Goal: Task Accomplishment & Management: Use online tool/utility

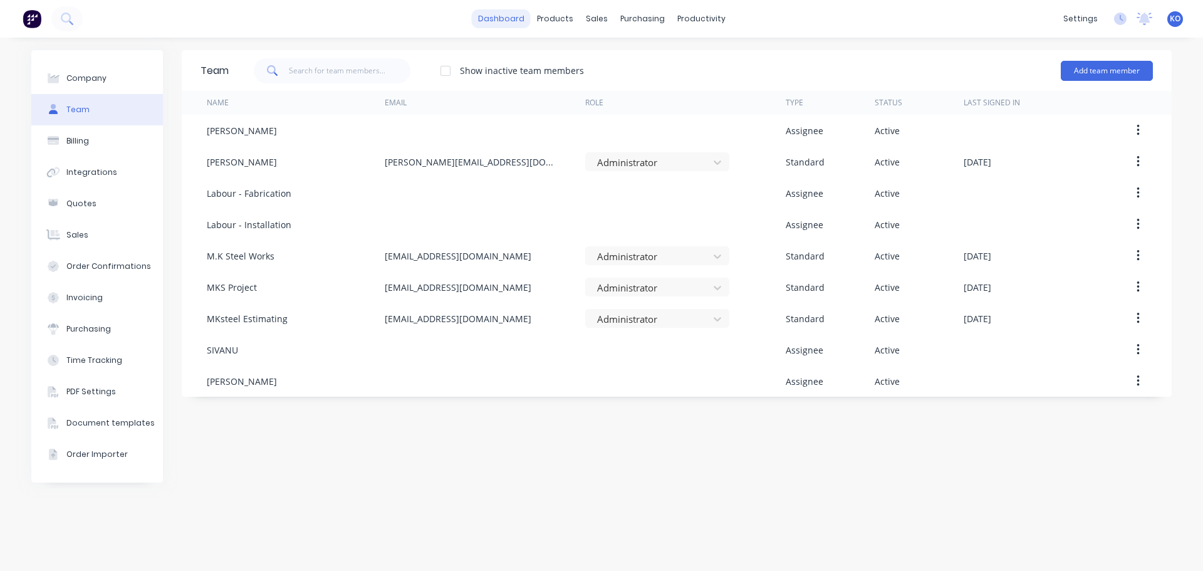
click at [503, 21] on link "dashboard" at bounding box center [501, 18] width 59 height 19
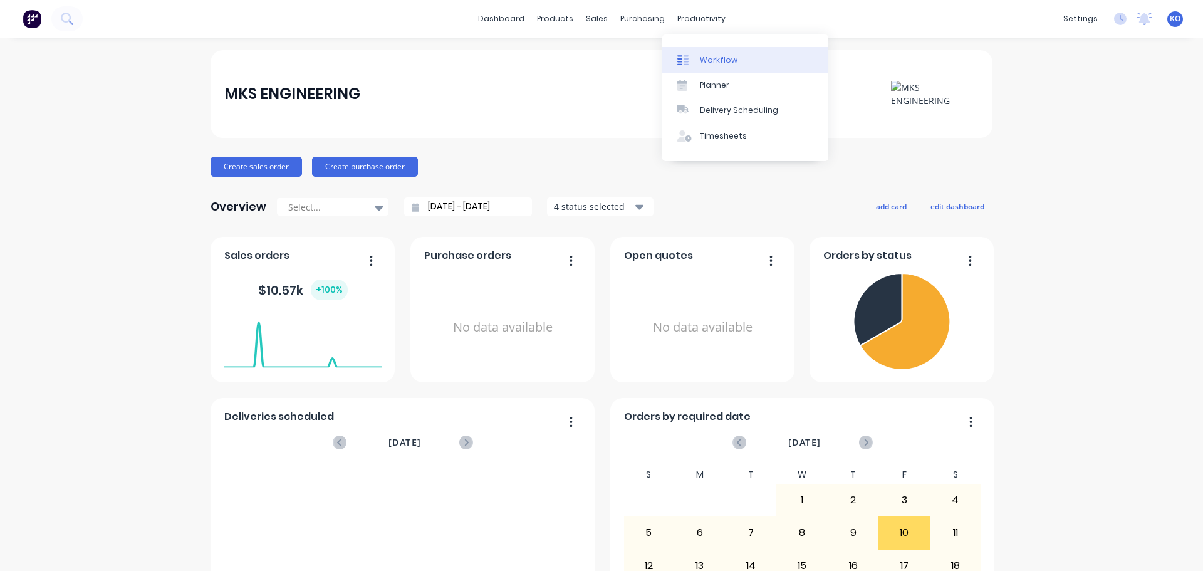
click at [701, 53] on link "Workflow" at bounding box center [746, 59] width 166 height 25
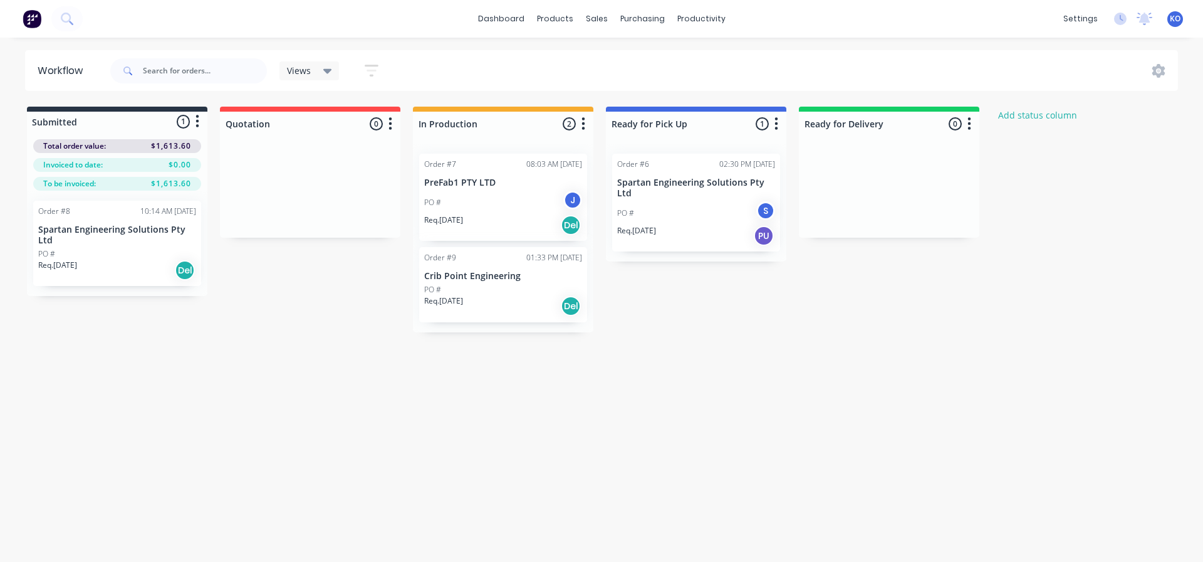
click at [510, 287] on div "PO #" at bounding box center [503, 289] width 158 height 11
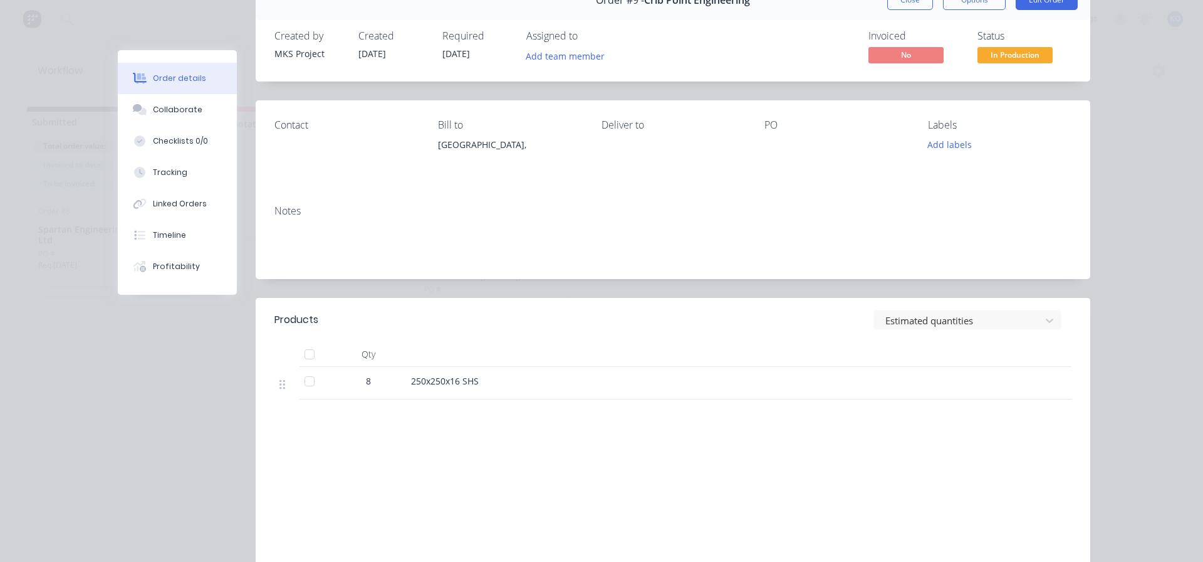
scroll to position [167, 0]
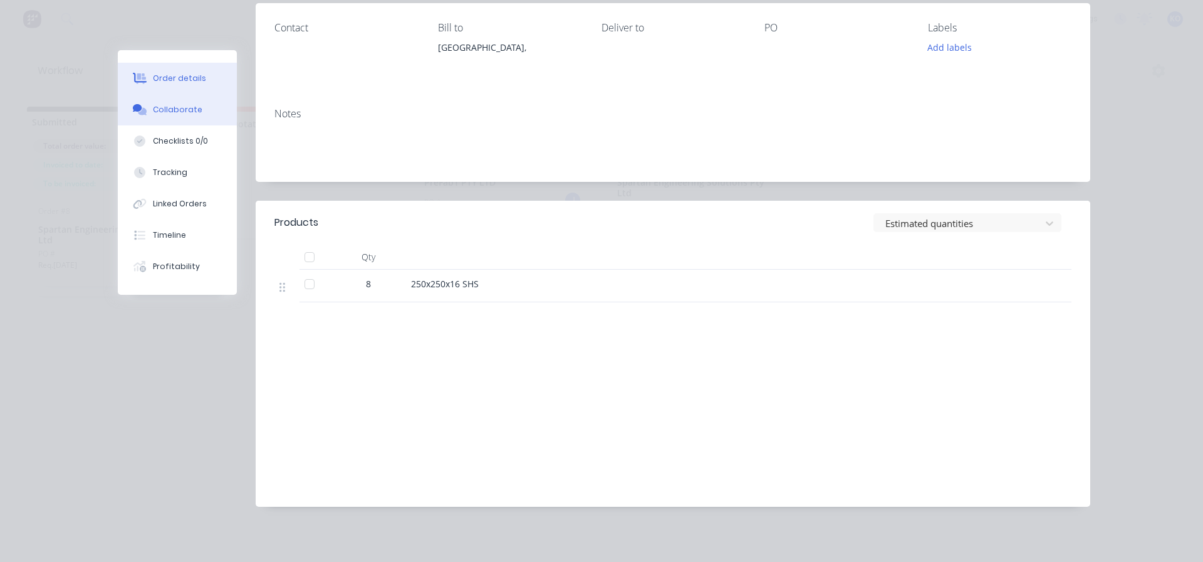
click at [177, 110] on div "Collaborate" at bounding box center [178, 109] width 50 height 11
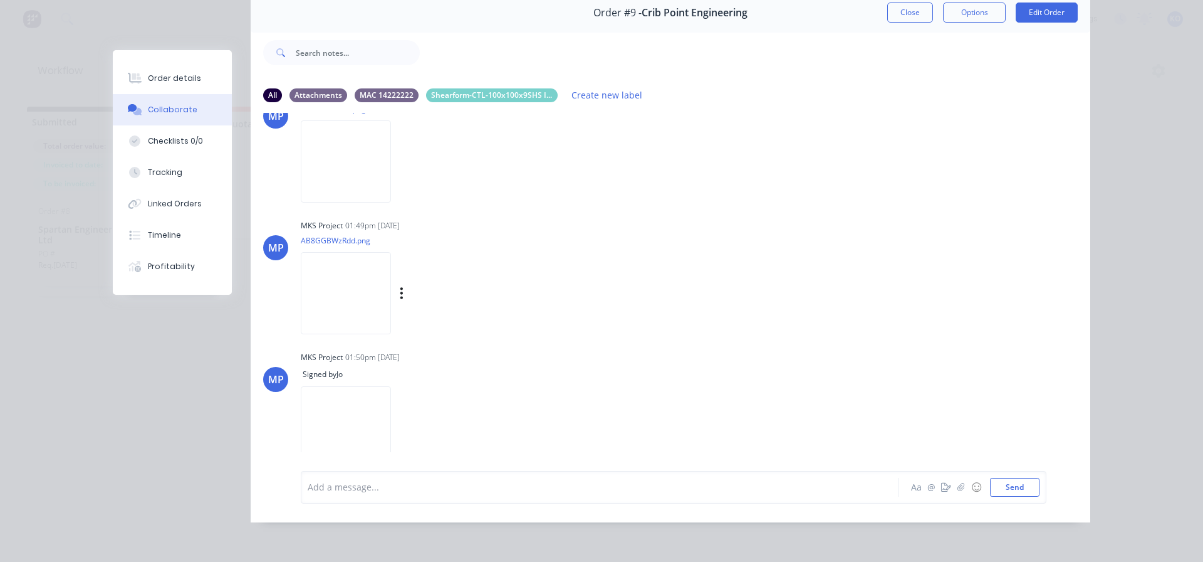
scroll to position [61, 0]
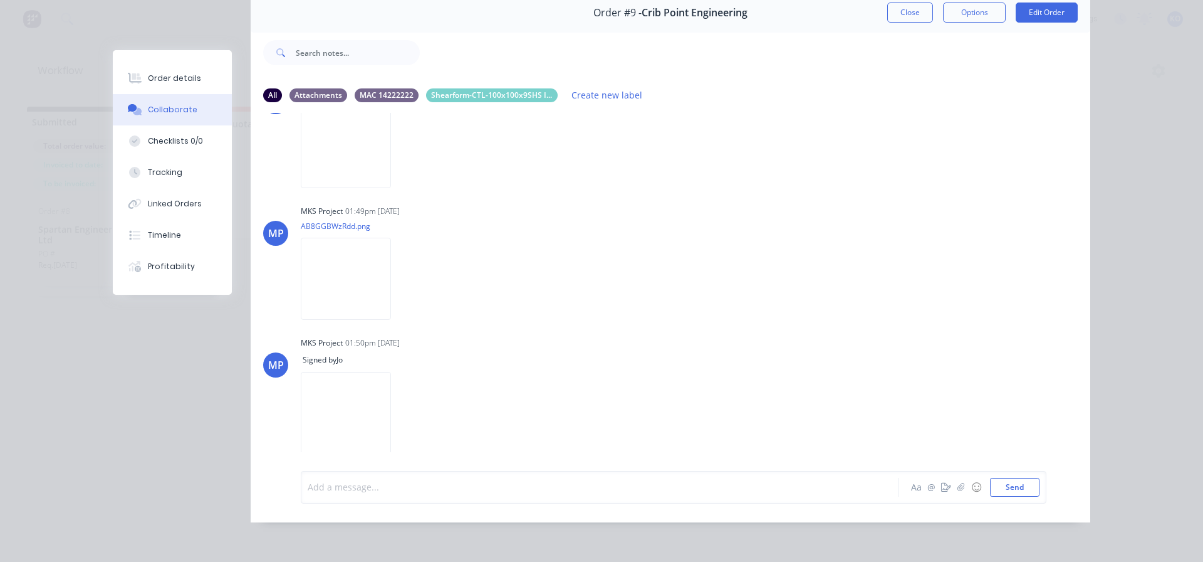
click at [423, 488] on div at bounding box center [582, 486] width 548 height 13
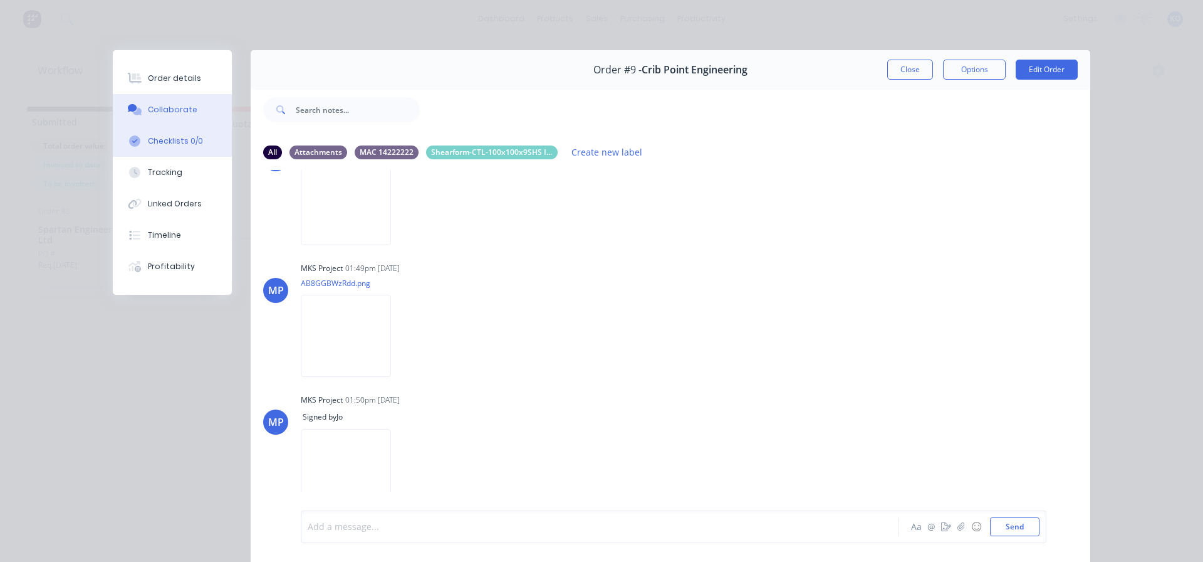
click at [162, 133] on button "Checklists 0/0" at bounding box center [172, 140] width 119 height 31
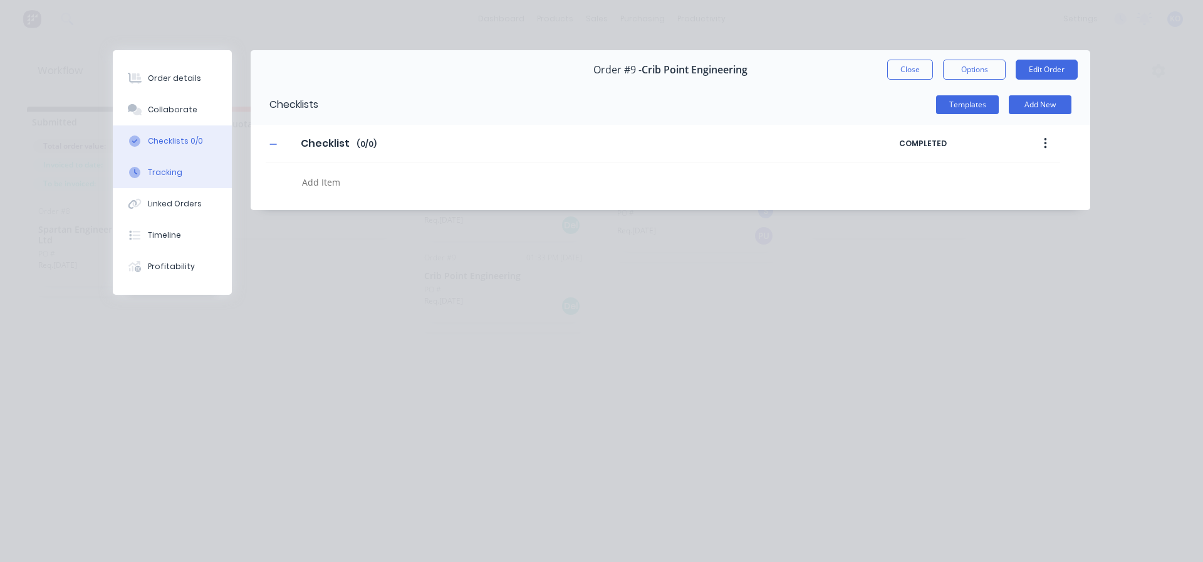
click at [155, 176] on div "Tracking" at bounding box center [165, 172] width 34 height 11
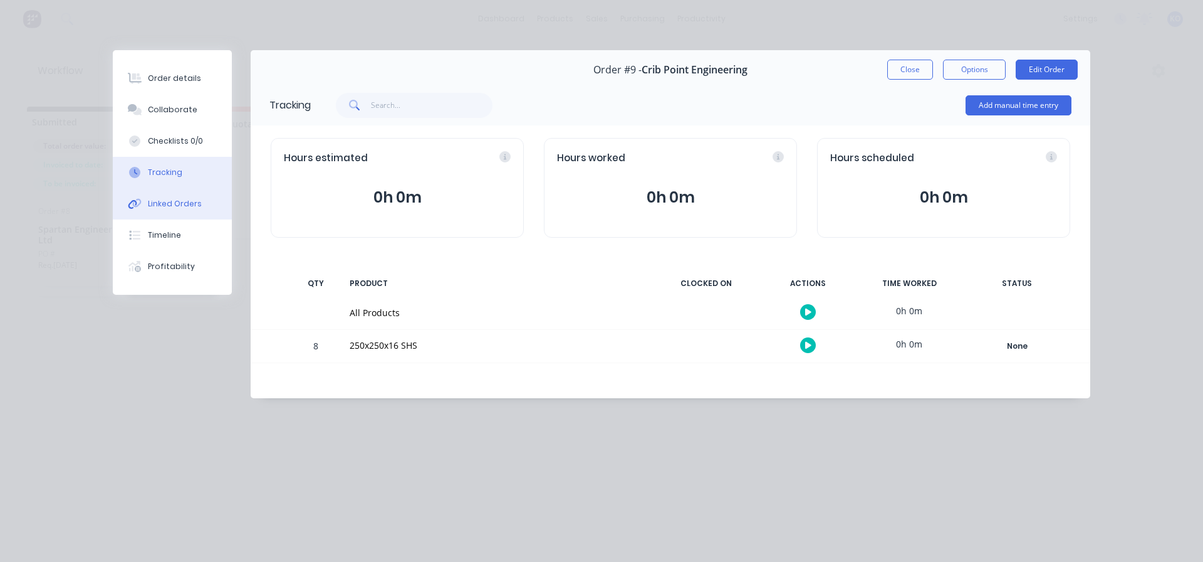
click at [157, 203] on div "Linked Orders" at bounding box center [175, 203] width 54 height 11
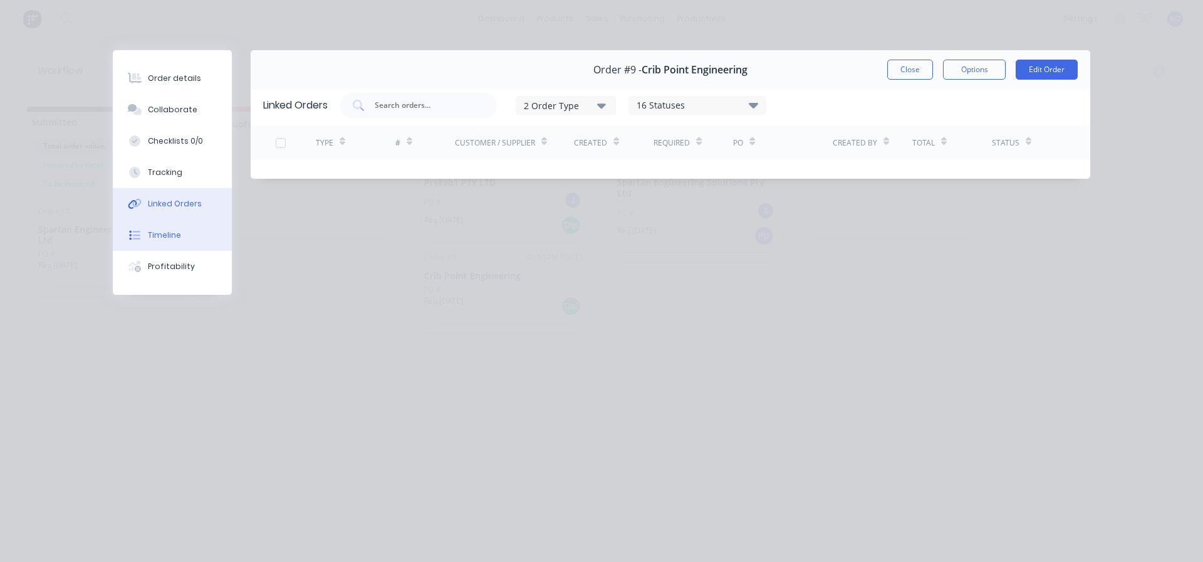
click at [149, 230] on div "Timeline" at bounding box center [164, 234] width 33 height 11
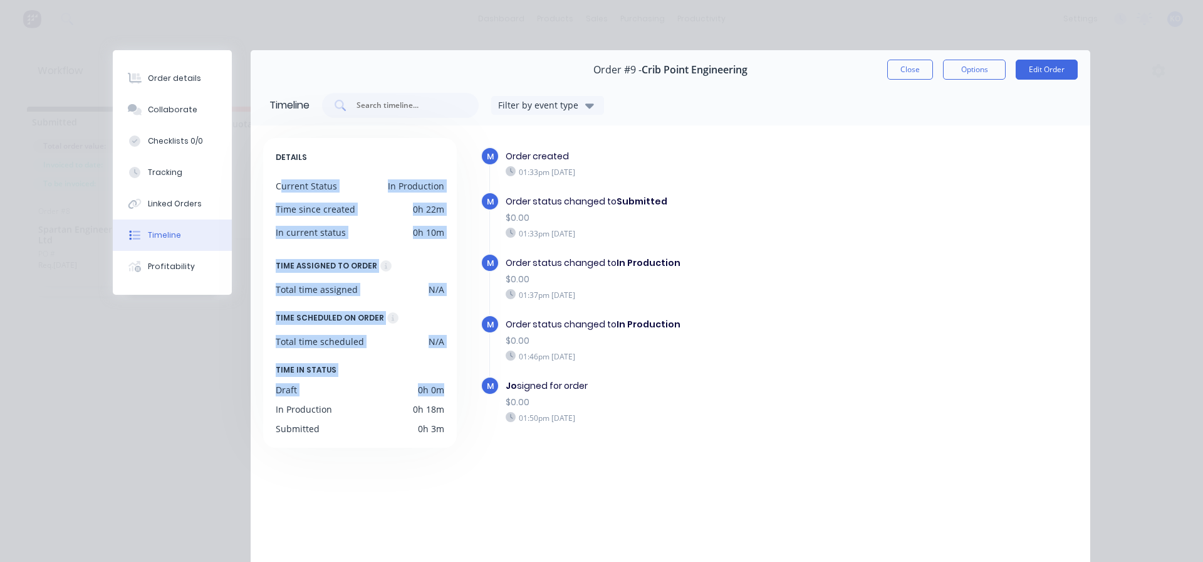
drag, startPoint x: 275, startPoint y: 190, endPoint x: 435, endPoint y: 369, distance: 239.7
click at [437, 372] on div "DETAILS Current Status In Production Time since created 0h 22m In current statu…" at bounding box center [360, 293] width 194 height 310
click at [387, 334] on div "DETAILS Current Status In Production Time since created 0h 22m In current statu…" at bounding box center [360, 293] width 194 height 310
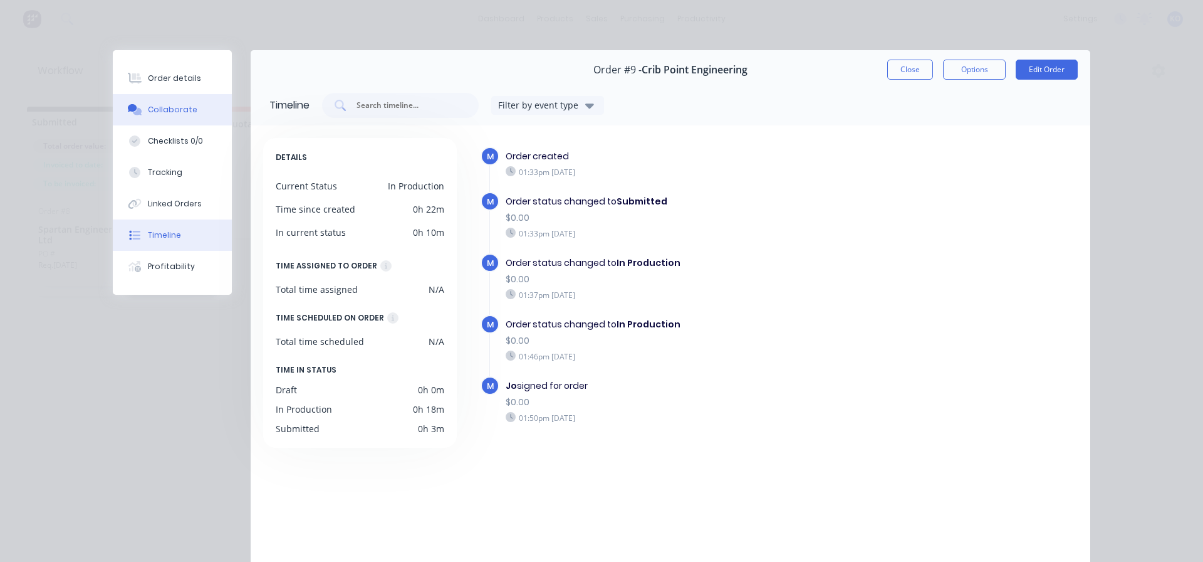
click at [171, 103] on button "Collaborate" at bounding box center [172, 109] width 119 height 31
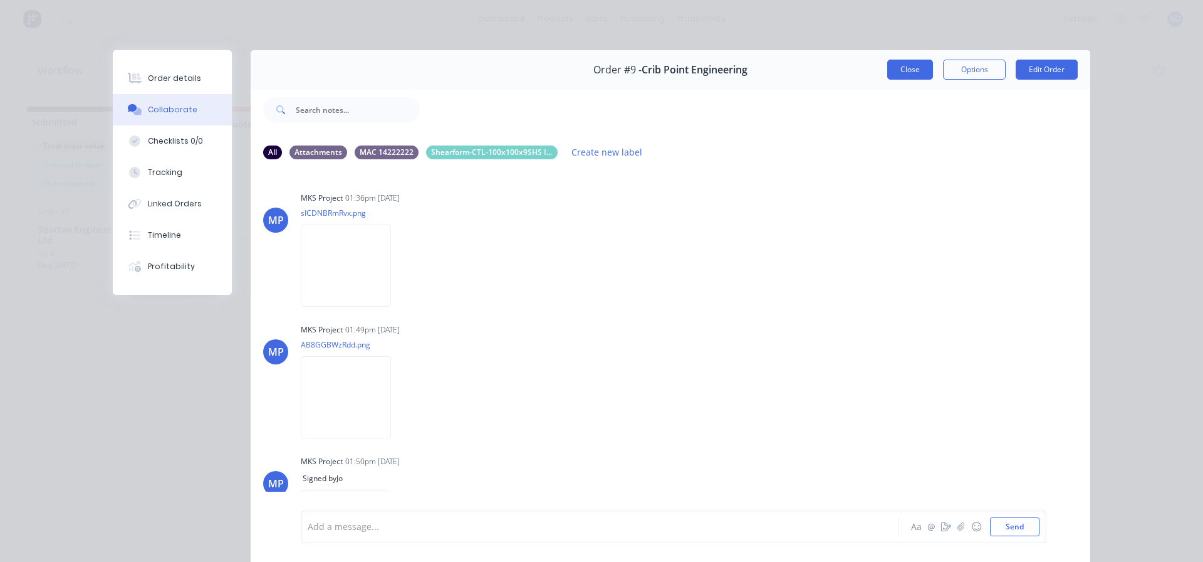
click at [905, 69] on button "Close" at bounding box center [911, 70] width 46 height 20
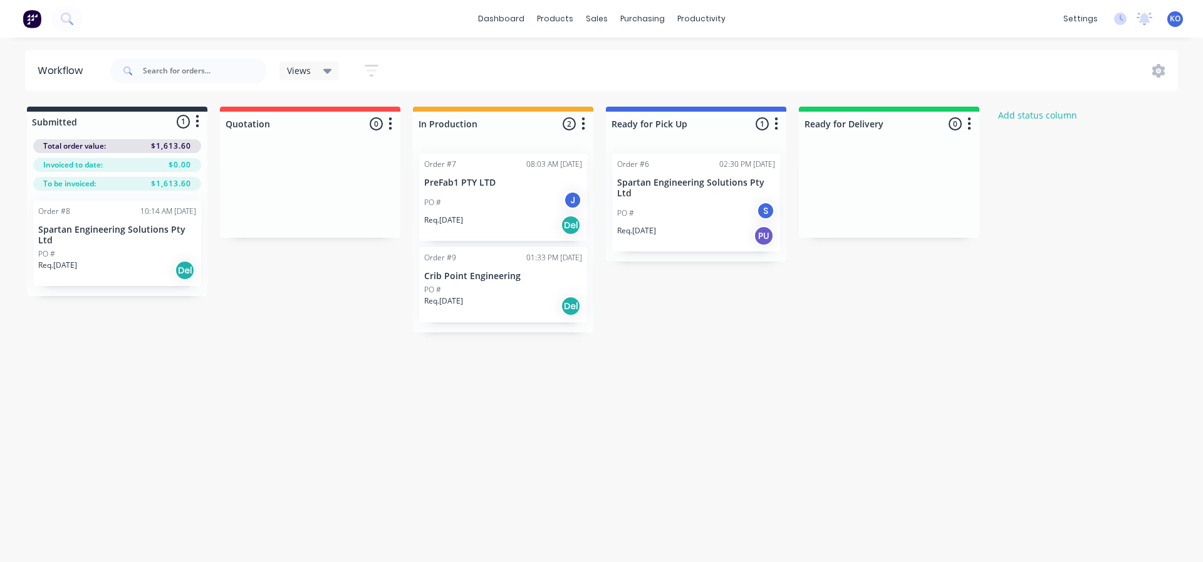
click at [474, 279] on p "Crib Point Engineering" at bounding box center [503, 276] width 158 height 11
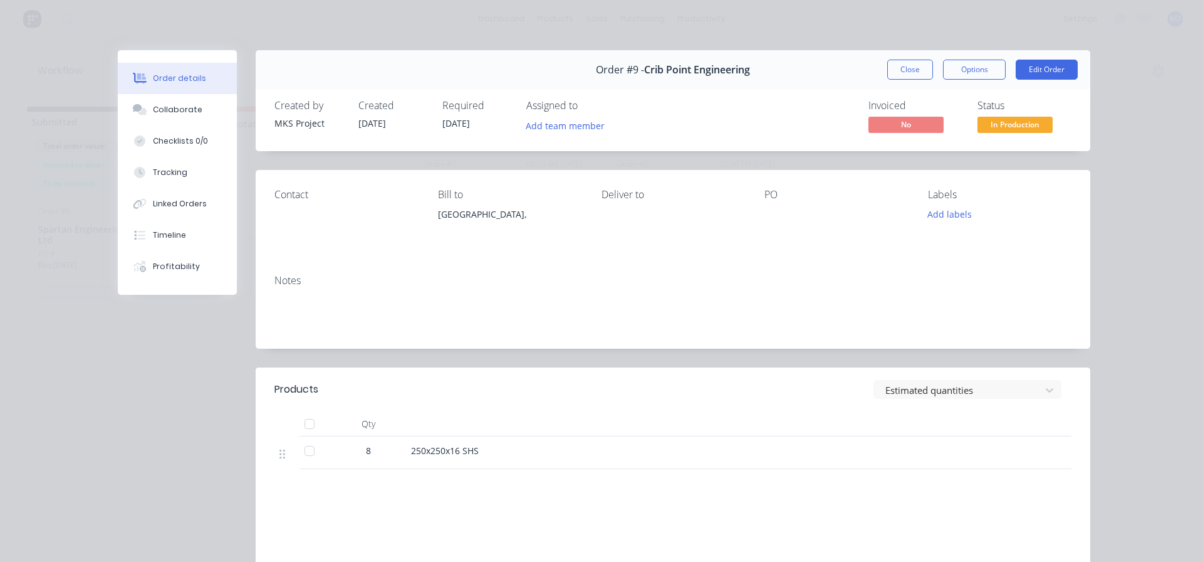
click at [710, 75] on span "Crib Point Engineering" at bounding box center [697, 70] width 106 height 12
click at [756, 68] on div "Order #9 - Crib Point Engineering Close Options Edit Order" at bounding box center [673, 69] width 835 height 39
click at [755, 71] on div "Order #9 - Crib Point Engineering Close Options Edit Order" at bounding box center [673, 69] width 835 height 39
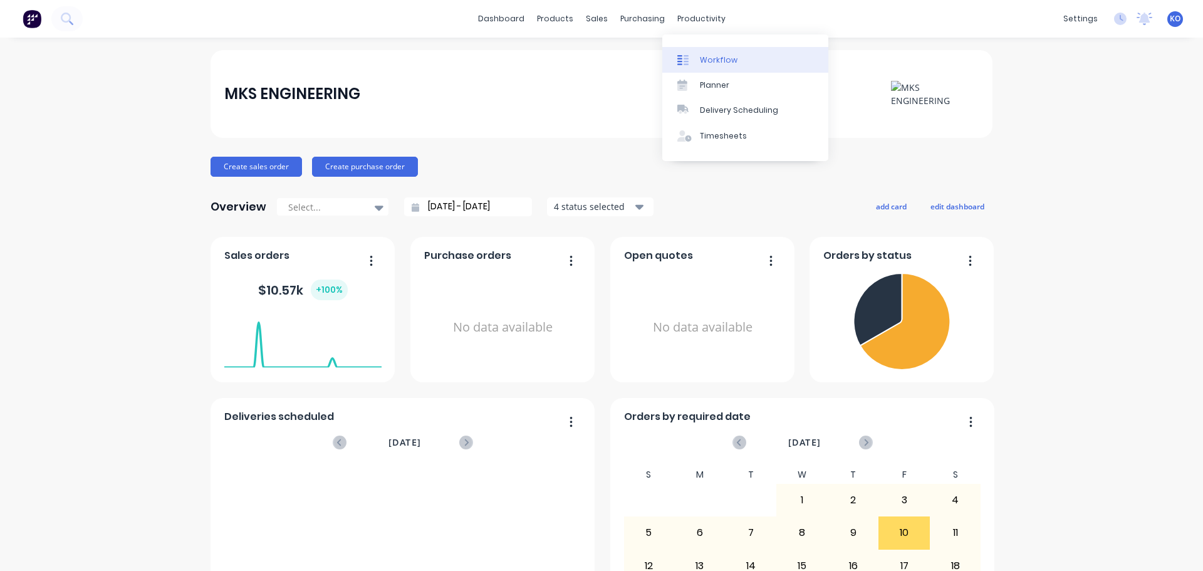
click at [708, 55] on div "Workflow" at bounding box center [719, 60] width 38 height 11
